Goal: Obtain resource: Obtain resource

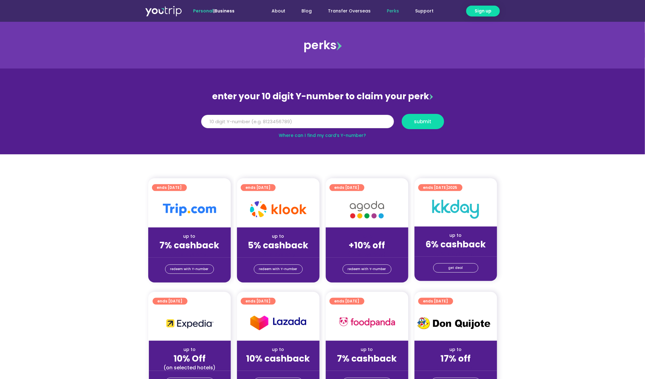
click at [272, 122] on input "Y Number" at bounding box center [297, 122] width 193 height 14
paste input "8104415070"
type input "8104415070"
click at [418, 121] on span "submit" at bounding box center [422, 121] width 17 height 5
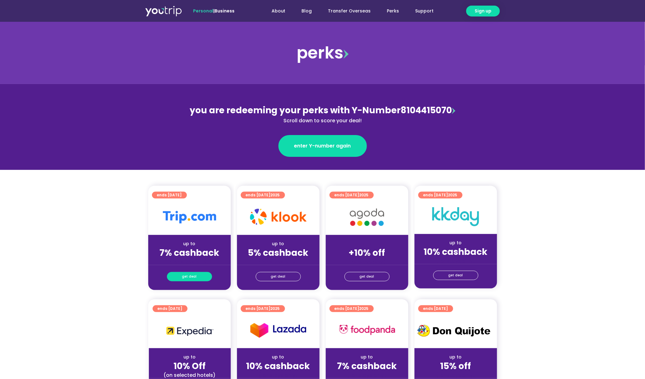
click at [196, 281] on link "get deal" at bounding box center [189, 276] width 45 height 9
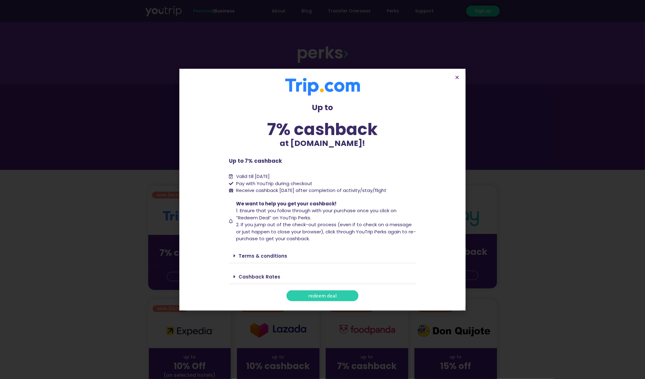
click at [264, 253] on link "Terms & conditions" at bounding box center [263, 256] width 49 height 7
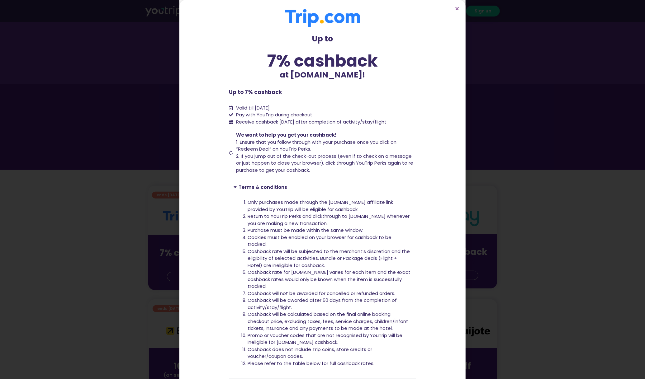
click at [328, 183] on div "Terms & conditions" at bounding box center [322, 187] width 187 height 14
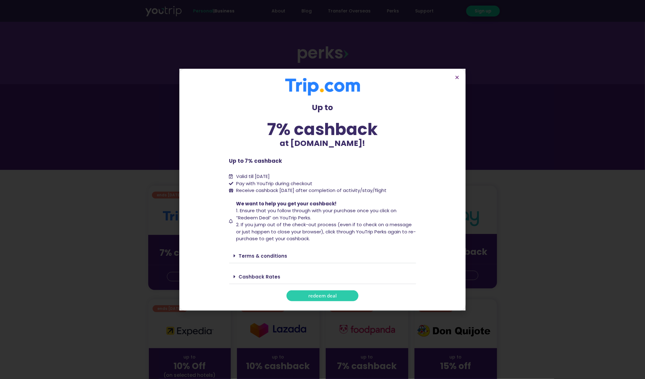
click at [270, 255] on link "Terms & conditions" at bounding box center [263, 256] width 49 height 7
drag, startPoint x: 333, startPoint y: 235, endPoint x: 286, endPoint y: 226, distance: 47.8
click at [333, 235] on span "2. If you jump out of the check-out process (even if to check on a message or j…" at bounding box center [326, 232] width 180 height 21
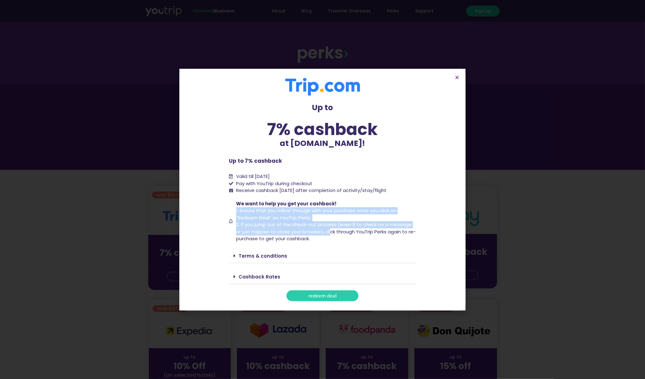
drag, startPoint x: 286, startPoint y: 226, endPoint x: 236, endPoint y: 212, distance: 52.4
click at [236, 212] on span "We want to help you get your cashback! 1. Ensure that you follow through with y…" at bounding box center [326, 222] width 182 height 42
copy span "1. Ensure that you follow through with your purchase once you click on “Redeem …"
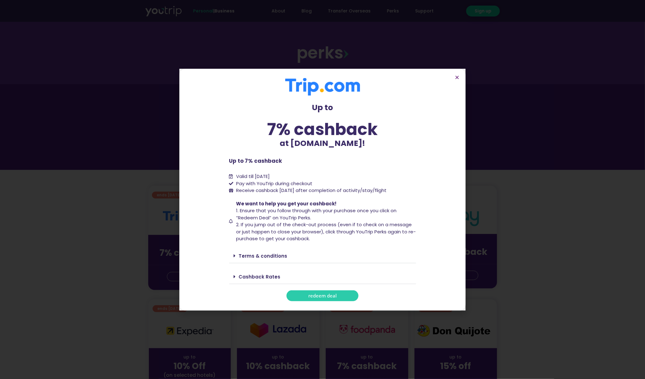
click at [332, 239] on span "We want to help you get your cashback! 1. Ensure that you follow through with y…" at bounding box center [326, 222] width 182 height 42
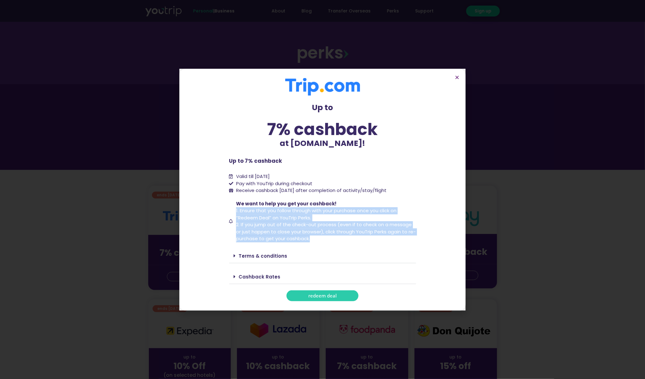
drag, startPoint x: 332, startPoint y: 239, endPoint x: 231, endPoint y: 214, distance: 103.9
click at [231, 214] on li "We want to help you get your cashback! 1. Ensure that you follow through with y…" at bounding box center [322, 222] width 187 height 42
copy div "1. Ensure that you follow through with your purchase once you click on “Redeem …"
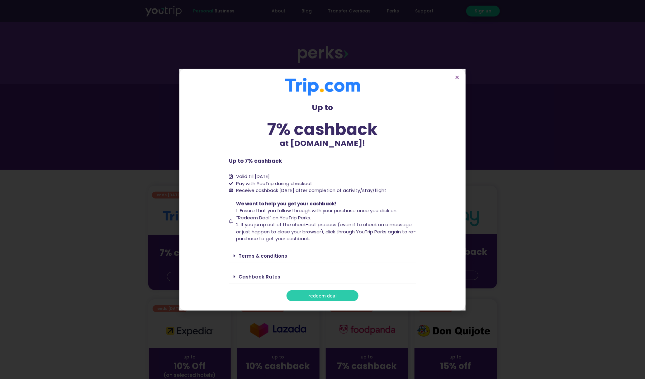
click at [287, 191] on span "Receive cashback [DATE] after completion of activity/stay/flight" at bounding box center [311, 190] width 150 height 7
copy div "Receive cashback [DATE] after completion of activity/stay/flight"
click at [264, 256] on link "Terms & conditions" at bounding box center [263, 256] width 49 height 7
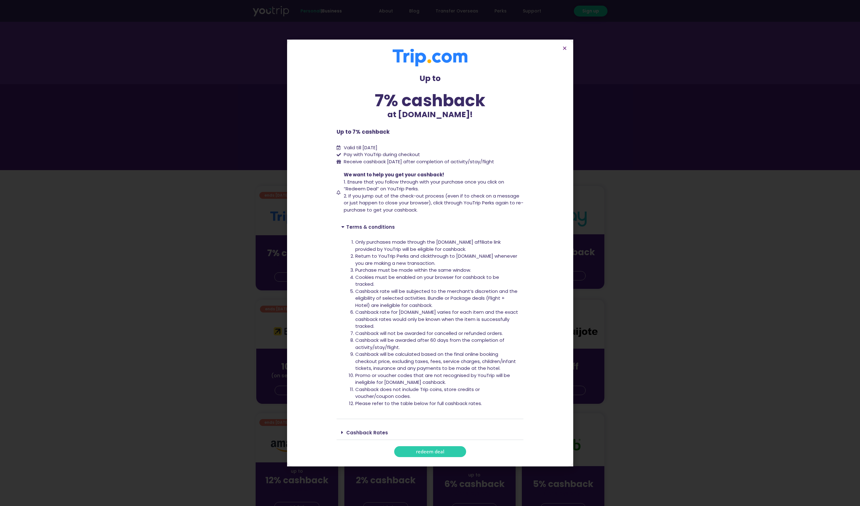
click at [423, 260] on li "Return to YouTrip Perks and clickthrough to [DOMAIN_NAME] whenever you are maki…" at bounding box center [437, 260] width 164 height 14
